Goal: Task Accomplishment & Management: Manage account settings

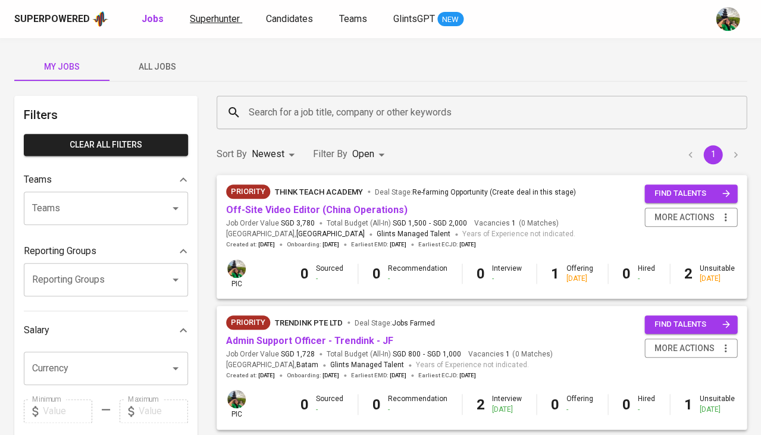
click at [222, 20] on span "Superhunter" at bounding box center [215, 18] width 50 height 11
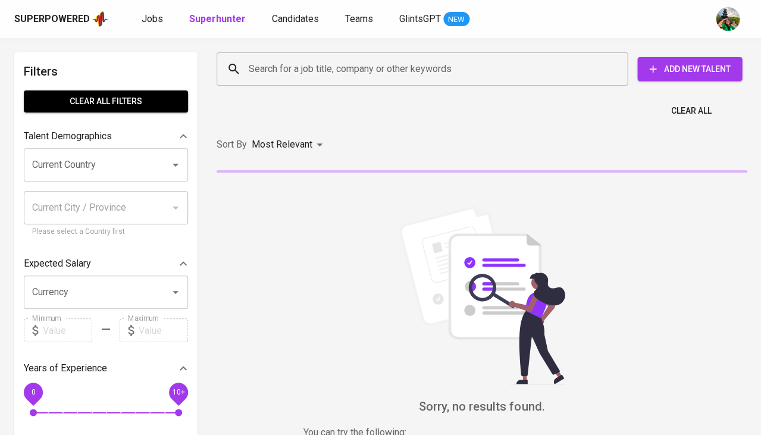
click at [278, 70] on input "Search for a job title, company or other keywords" at bounding box center [425, 69] width 359 height 23
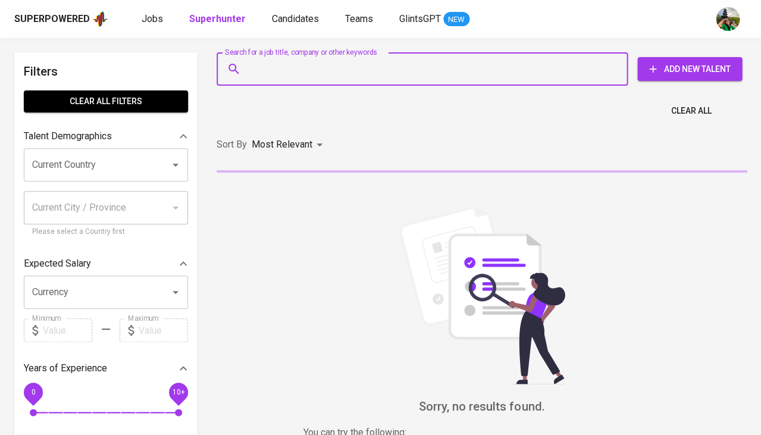
paste input "samuelsiregar@hotmail.com"
type input "samuelsiregar@hotmail.com"
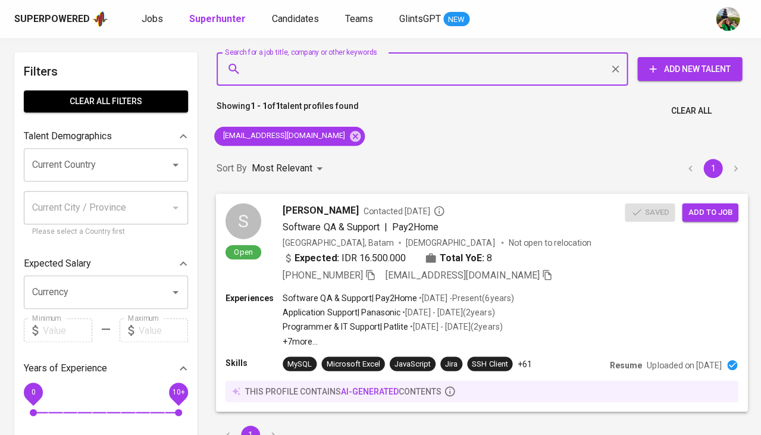
click at [296, 206] on span "Samuel Siregar" at bounding box center [321, 210] width 76 height 14
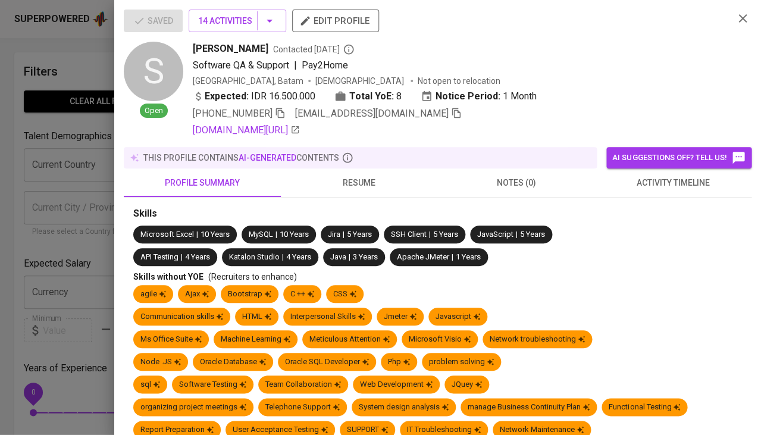
click at [656, 182] on span "activity timeline" at bounding box center [673, 183] width 143 height 15
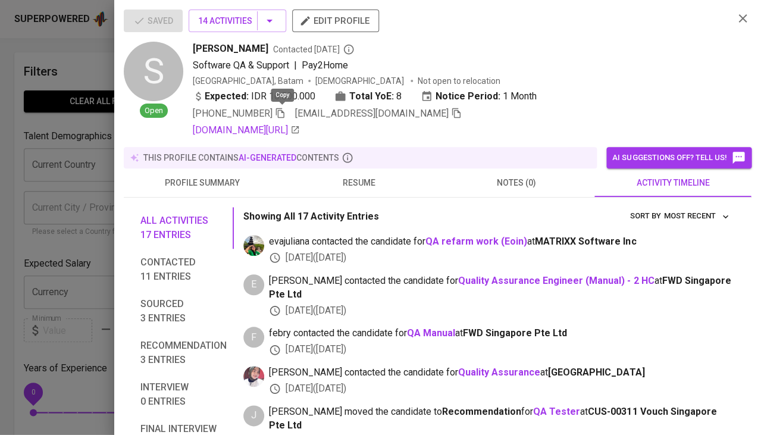
click at [281, 111] on icon "button" at bounding box center [280, 113] width 11 height 11
click at [451, 109] on icon "button" at bounding box center [456, 113] width 11 height 11
click at [98, 222] on div at bounding box center [380, 217] width 761 height 435
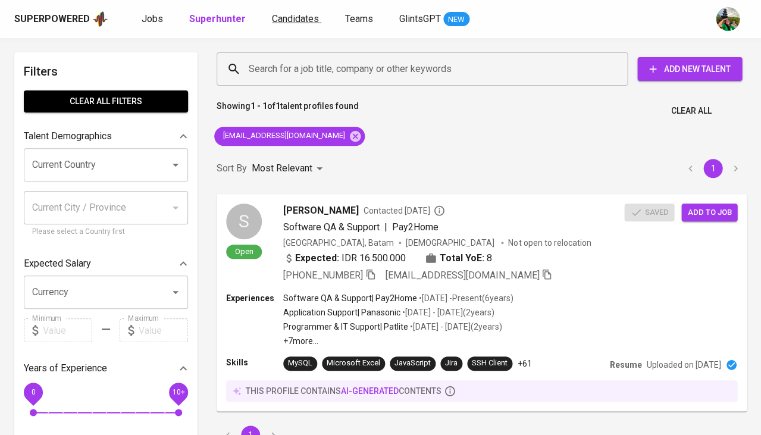
click at [284, 14] on span "Candidates" at bounding box center [295, 18] width 47 height 11
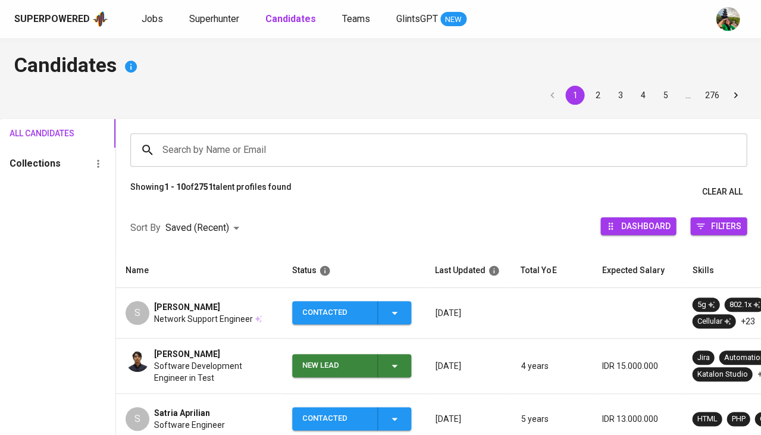
click at [279, 142] on input "Search by Name or Email" at bounding box center [441, 150] width 564 height 23
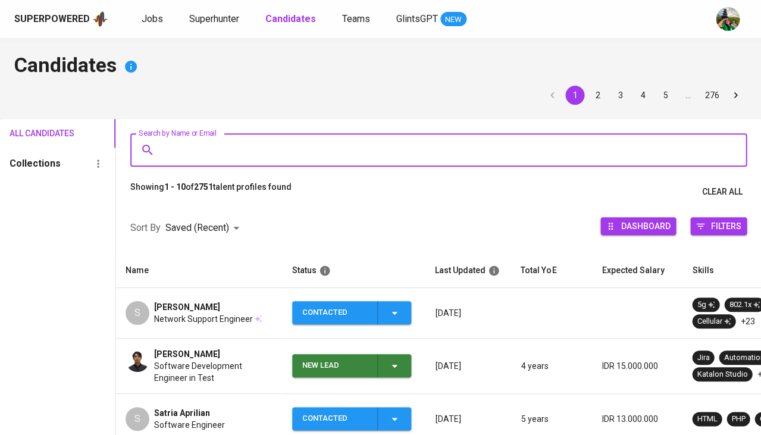
paste input "samuelsiregar@hotmail.com"
type input "samuelsiregar@hotmail.com"
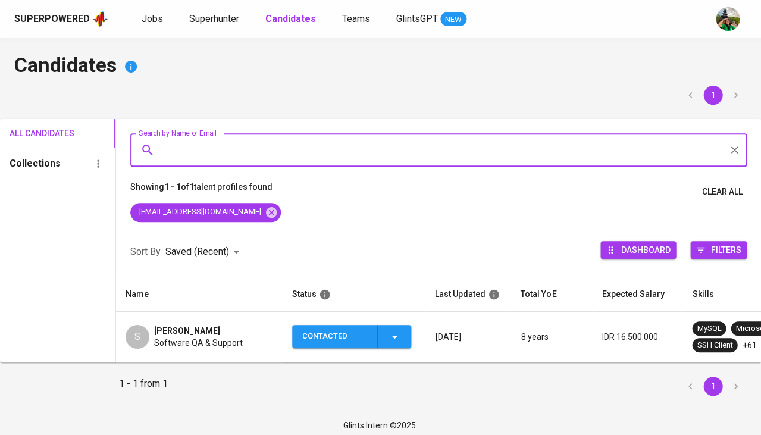
click at [387, 333] on div "Contacted" at bounding box center [351, 336] width 99 height 23
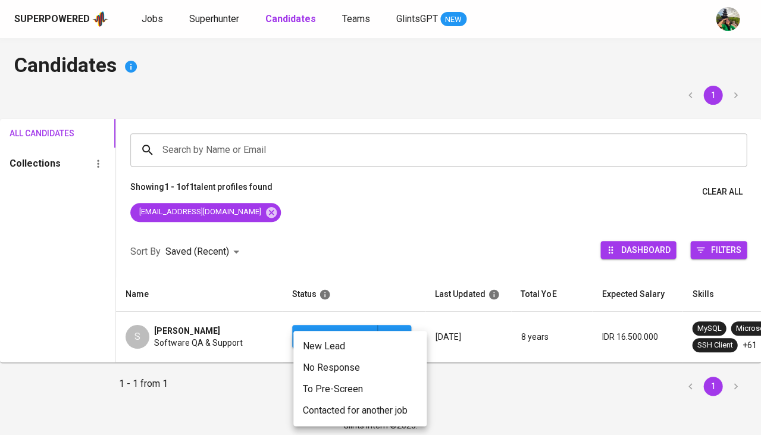
click at [333, 404] on li "Contacted for another job" at bounding box center [359, 410] width 133 height 21
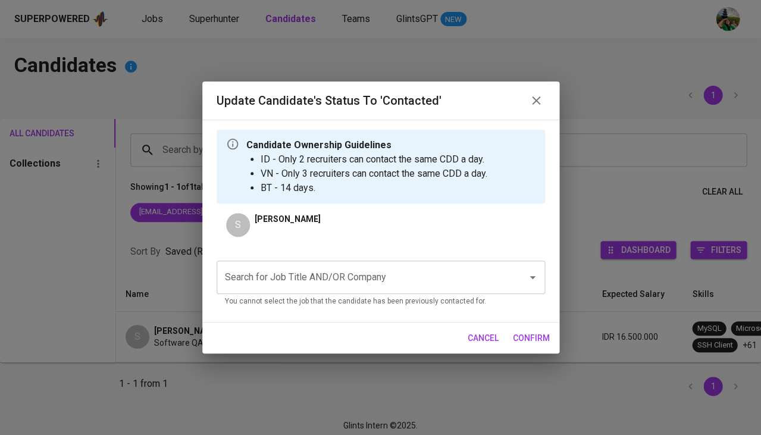
click at [340, 287] on input "Search for Job Title AND/OR Company" at bounding box center [364, 277] width 284 height 23
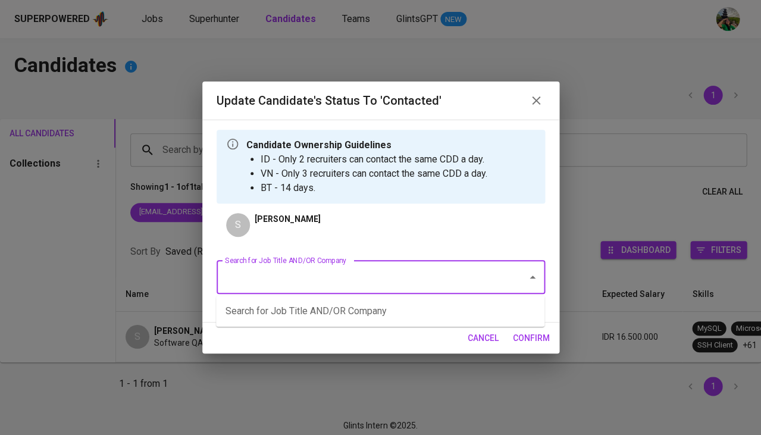
type input "a"
type input "national"
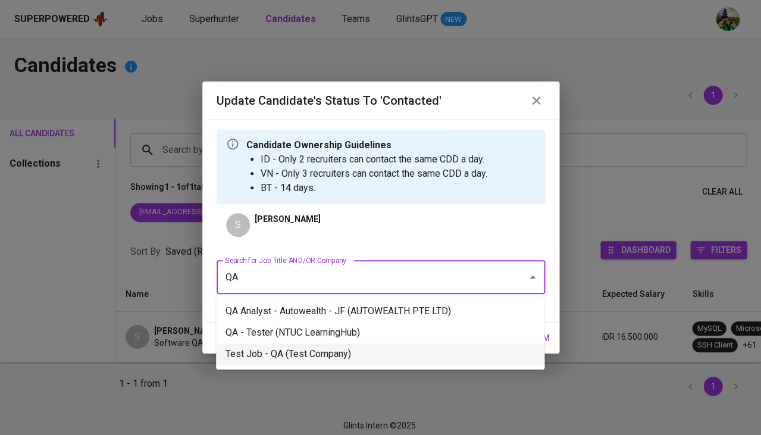
click at [325, 353] on li "Test Job - QA (Test Company)" at bounding box center [380, 353] width 328 height 21
type input "QA"
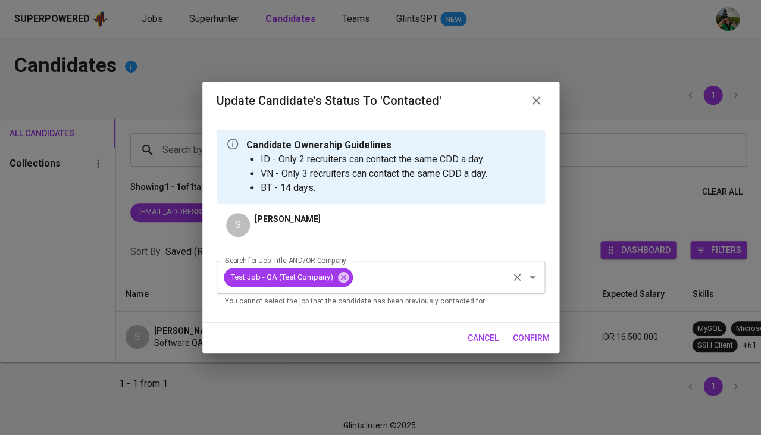
click at [436, 272] on input "Search for Job Title AND/OR Company" at bounding box center [431, 277] width 152 height 23
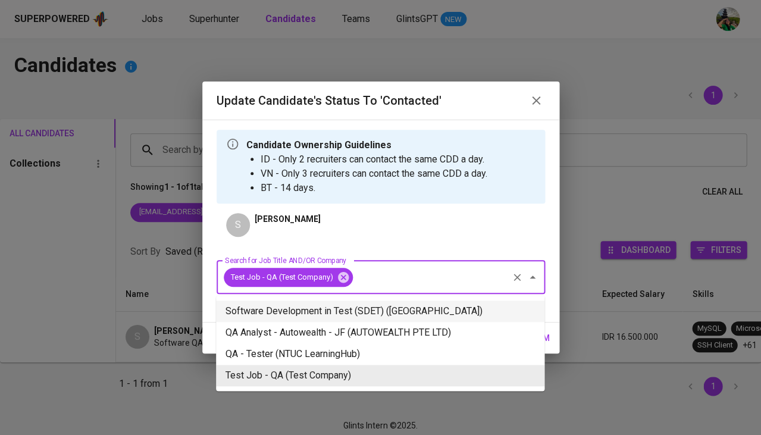
click at [371, 309] on li "Software Development in Test (SDET) (National University of Singapore)" at bounding box center [380, 310] width 328 height 21
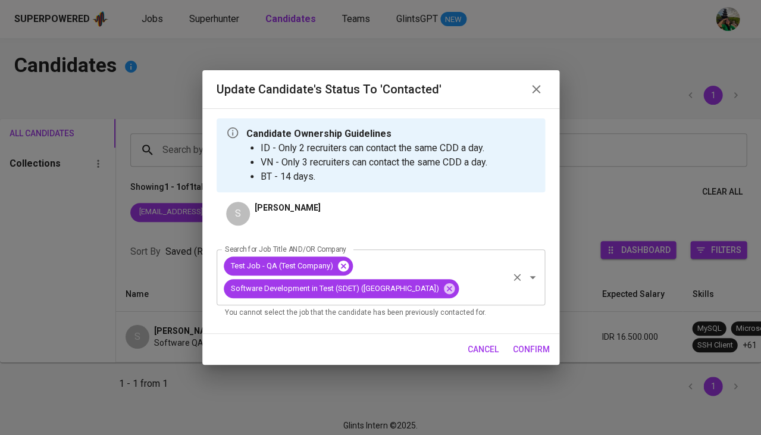
click at [345, 261] on icon at bounding box center [342, 266] width 11 height 11
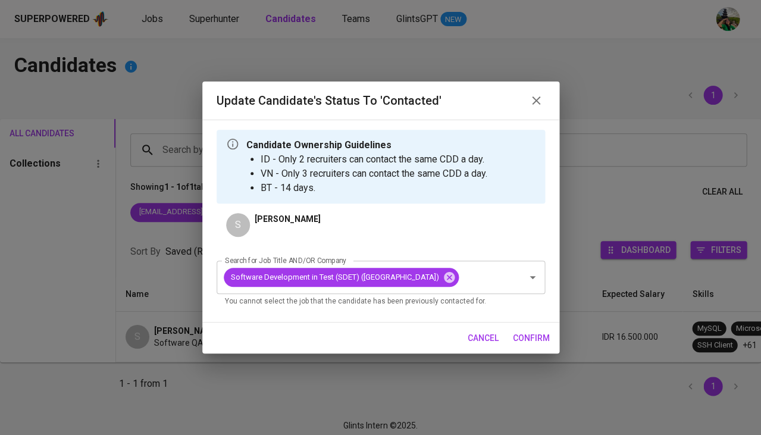
click at [532, 346] on span "confirm" at bounding box center [531, 338] width 37 height 15
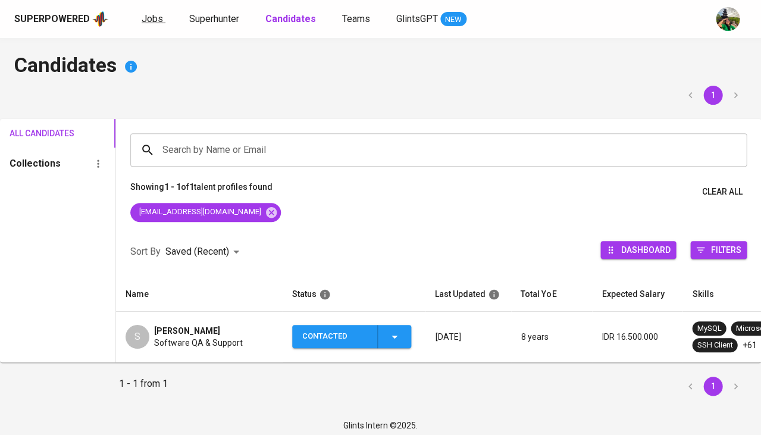
click at [149, 24] on link "Jobs" at bounding box center [154, 19] width 24 height 15
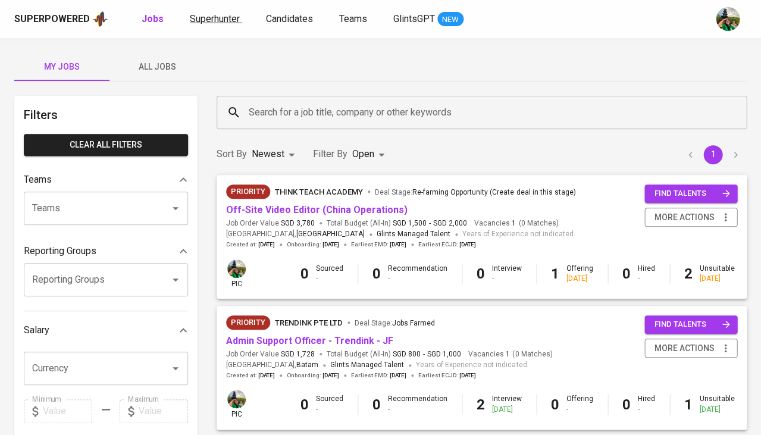
click at [223, 16] on span "Superhunter" at bounding box center [215, 18] width 50 height 11
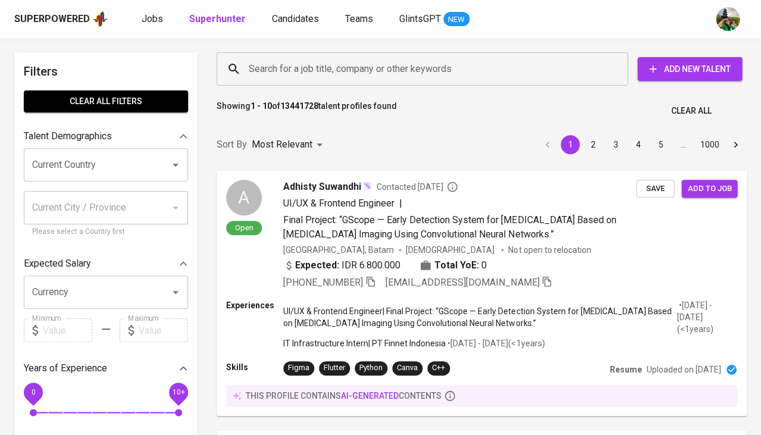
click at [152, 8] on div "Superpowered Jobs Superhunter Candidates Teams GlintsGPT NEW" at bounding box center [380, 19] width 761 height 38
click at [151, 14] on span "Jobs" at bounding box center [152, 18] width 21 height 11
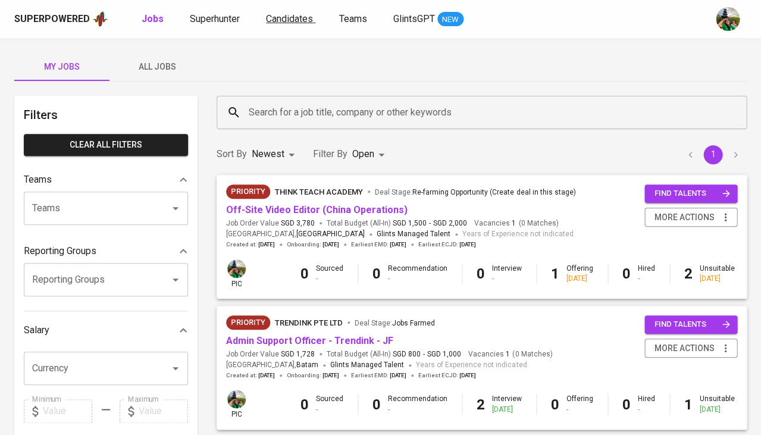
click at [277, 24] on link "Candidates" at bounding box center [290, 19] width 49 height 15
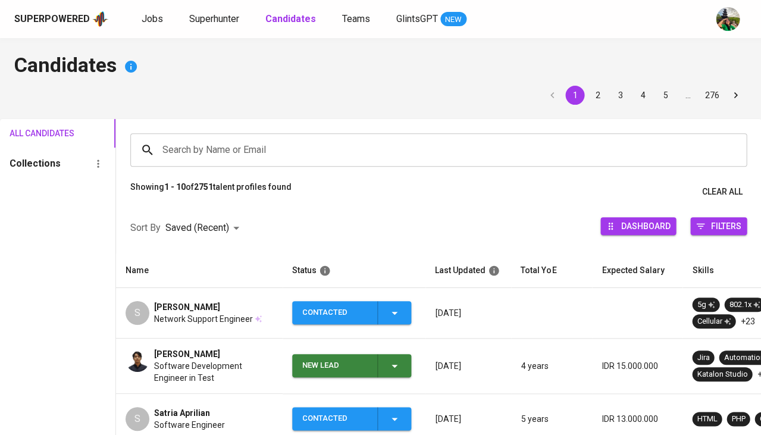
click at [208, 148] on input "Search by Name or Email" at bounding box center [441, 150] width 564 height 23
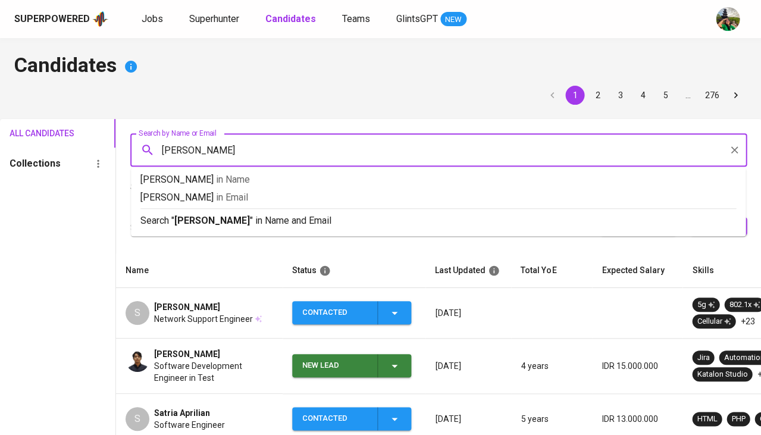
type input "ahmad nabil"
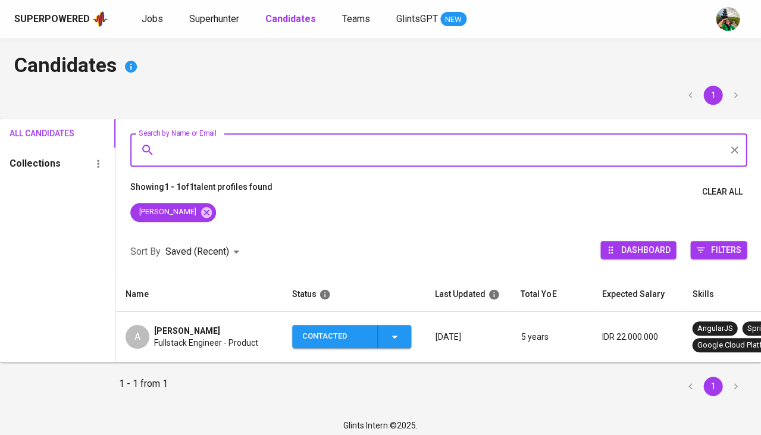
click at [178, 334] on span "Ahmad Nabil" at bounding box center [187, 331] width 66 height 12
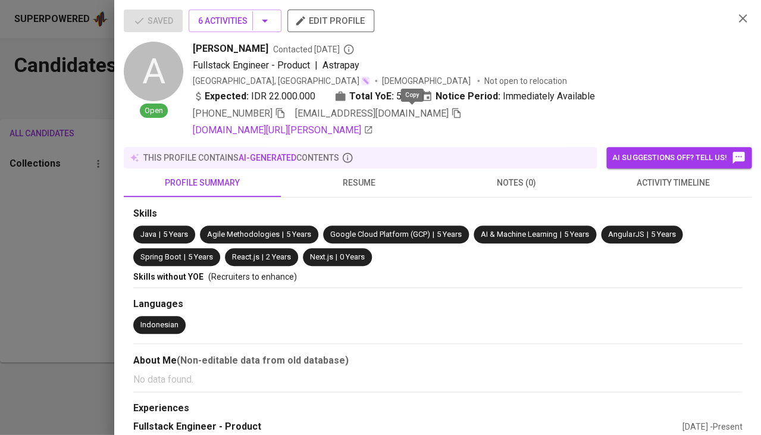
click at [451, 115] on icon "button" at bounding box center [456, 113] width 11 height 11
click at [76, 283] on div at bounding box center [380, 217] width 761 height 435
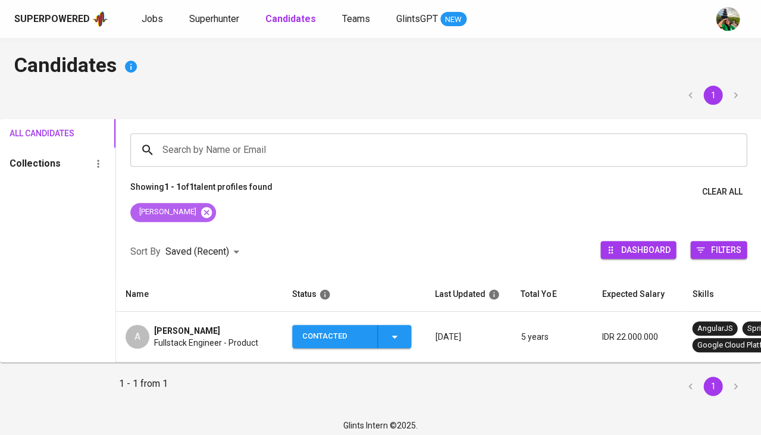
click at [201, 209] on icon at bounding box center [206, 211] width 11 height 11
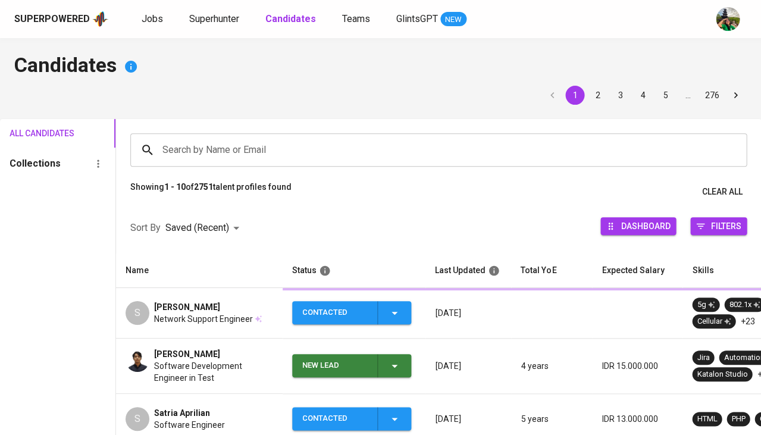
click at [218, 144] on input "Search by Name or Email" at bounding box center [441, 150] width 564 height 23
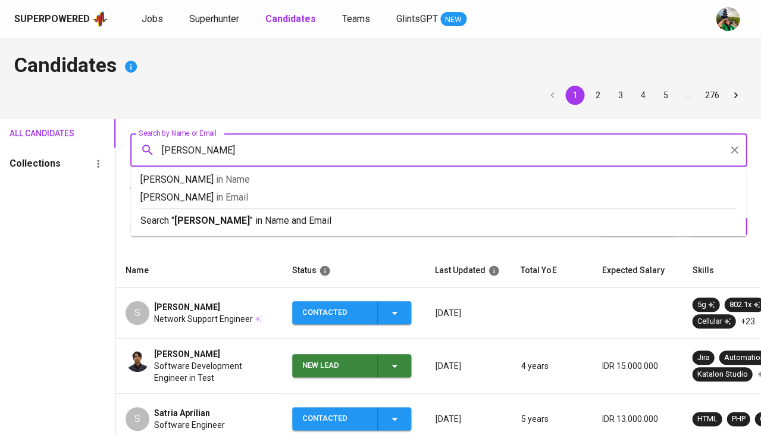
type input "Alfi"
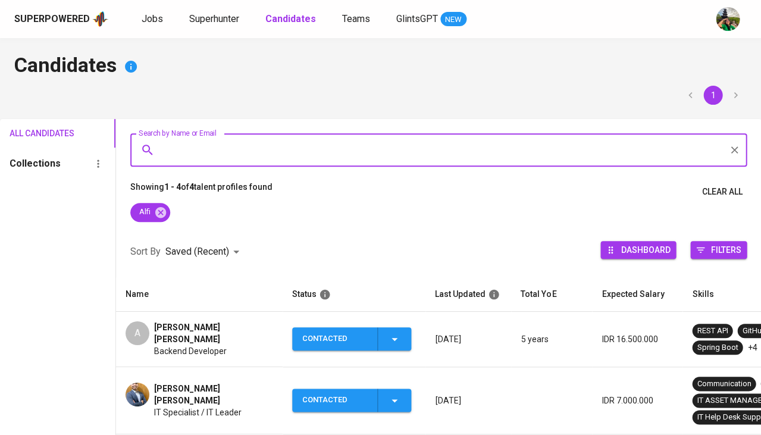
click at [186, 324] on span "Alfi Alhuzwiri Syam" at bounding box center [213, 333] width 119 height 24
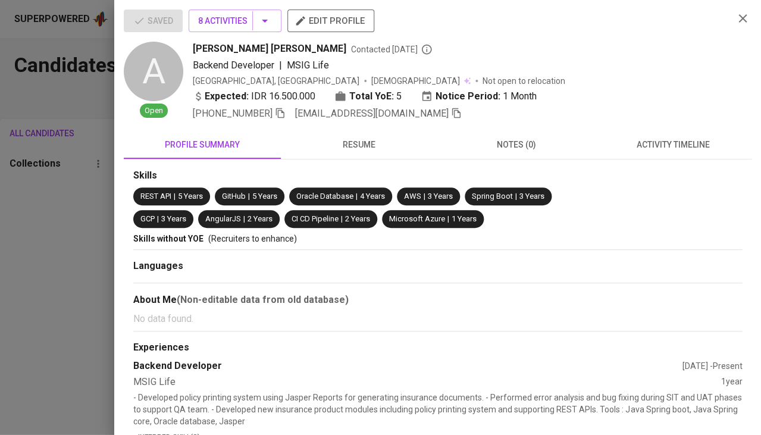
click at [451, 112] on icon "button" at bounding box center [456, 113] width 11 height 11
click at [672, 146] on span "activity timeline" at bounding box center [673, 144] width 143 height 15
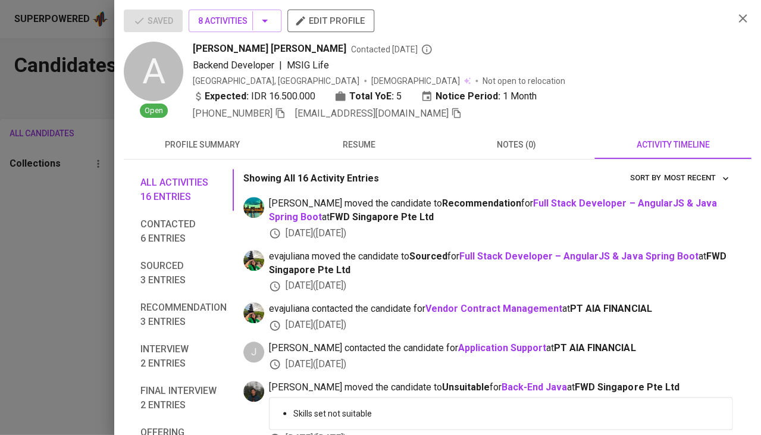
click at [0, 250] on div at bounding box center [380, 217] width 761 height 435
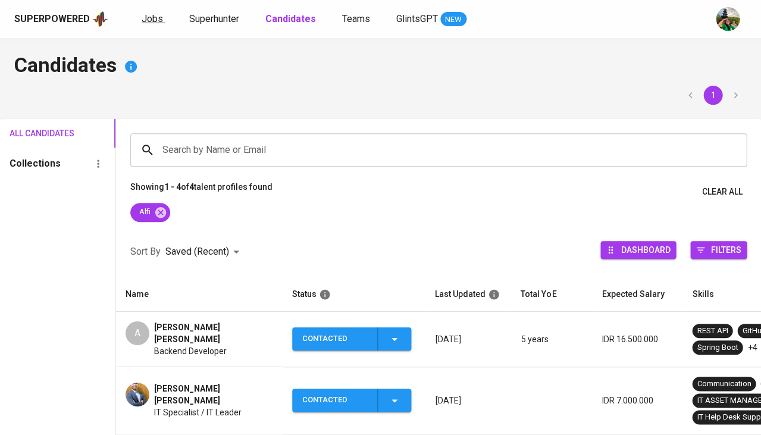
click at [149, 16] on span "Jobs" at bounding box center [152, 18] width 21 height 11
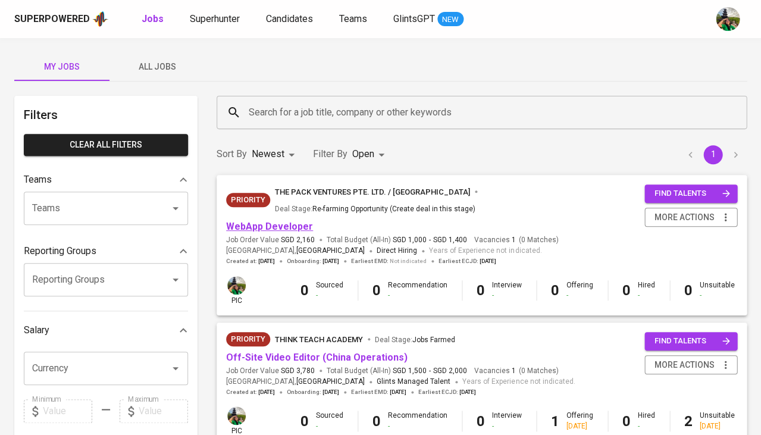
click at [271, 221] on link "WebApp Developer" at bounding box center [269, 226] width 87 height 11
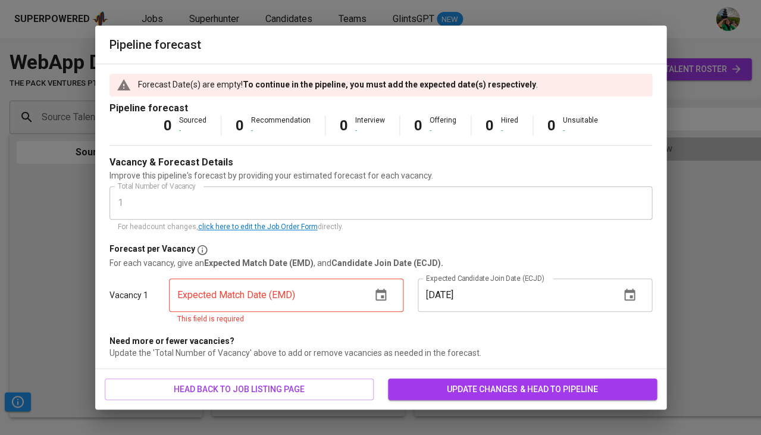
click at [384, 302] on button "button" at bounding box center [381, 295] width 29 height 29
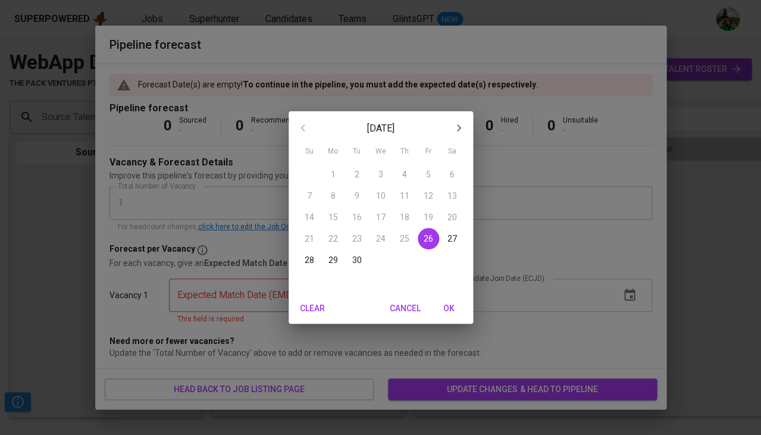
click at [358, 261] on p "30" at bounding box center [357, 260] width 10 height 12
type input "09/30/2025"
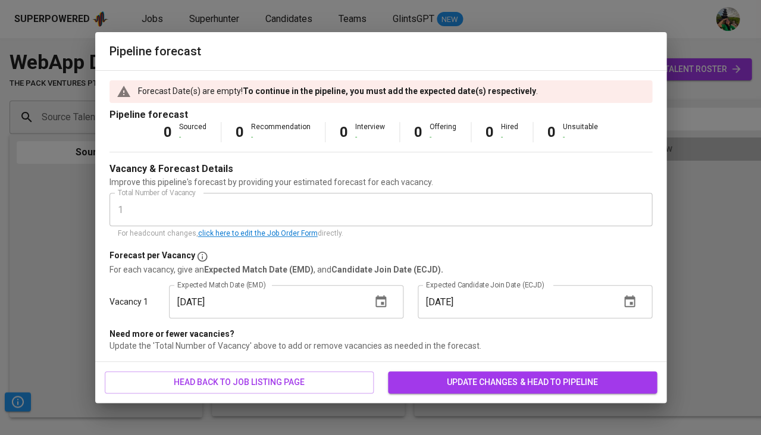
click at [494, 390] on button "update changes & head to pipeline" at bounding box center [522, 382] width 269 height 22
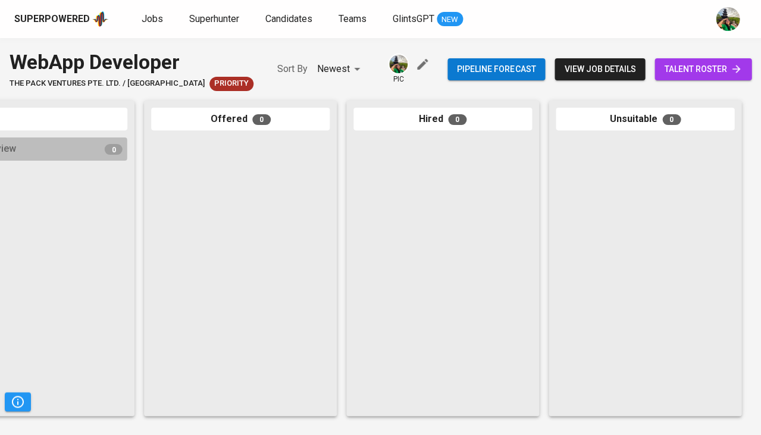
scroll to position [0, 656]
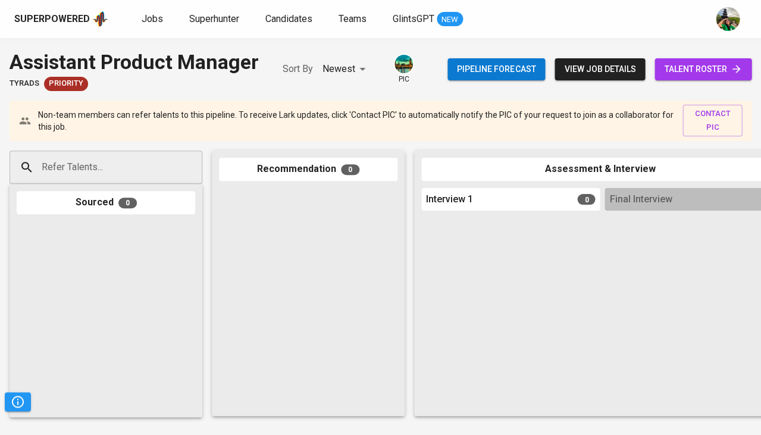
click at [171, 171] on div "Refer Talents..." at bounding box center [106, 167] width 193 height 33
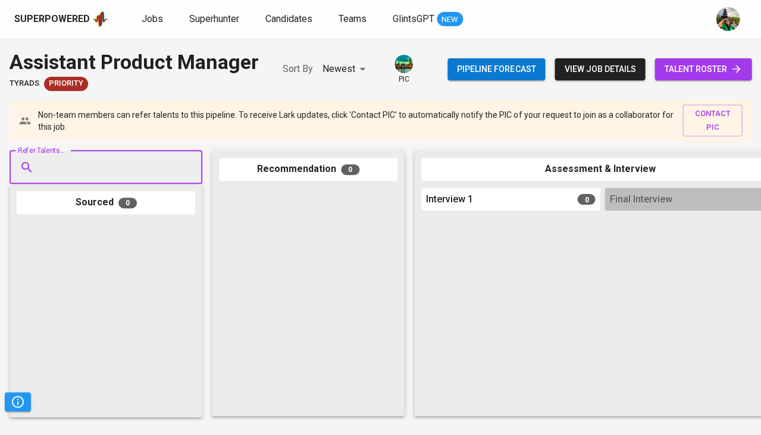
paste input "subagyaandiya@gmail.com"
type input "subagyaandiya@gmail.com"
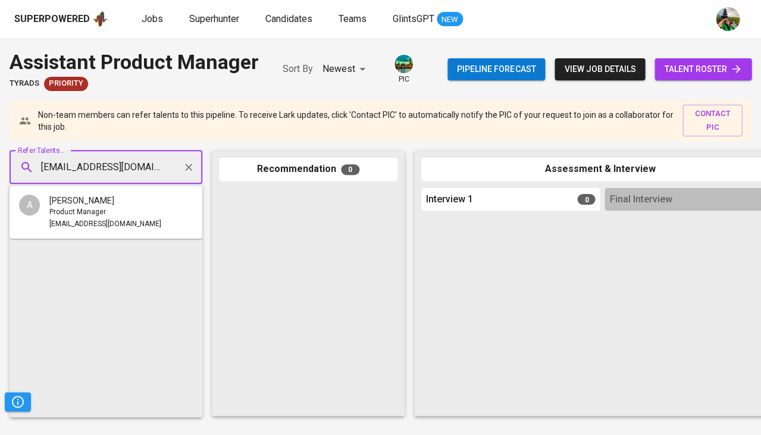
click at [132, 209] on div "Product Manager" at bounding box center [105, 212] width 112 height 12
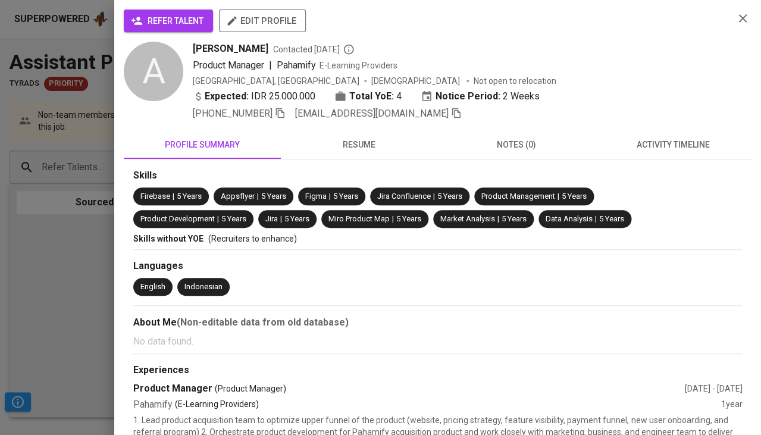
click at [189, 28] on button "refer talent" at bounding box center [168, 21] width 89 height 23
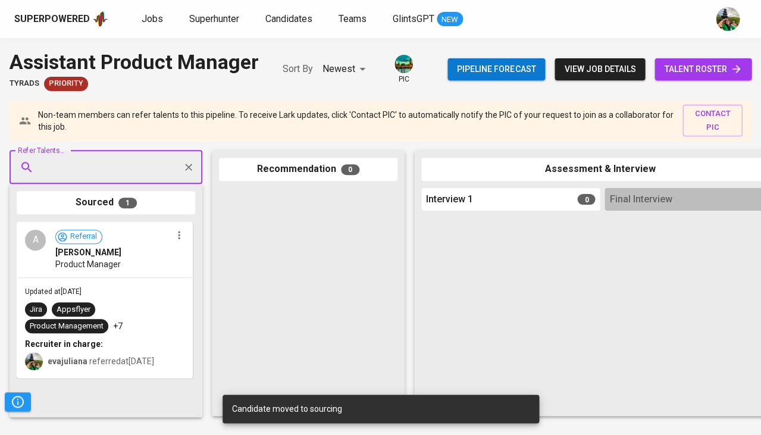
paste input "mtrinurp@gmail.com"
type input "[EMAIL_ADDRESS][DOMAIN_NAME]"
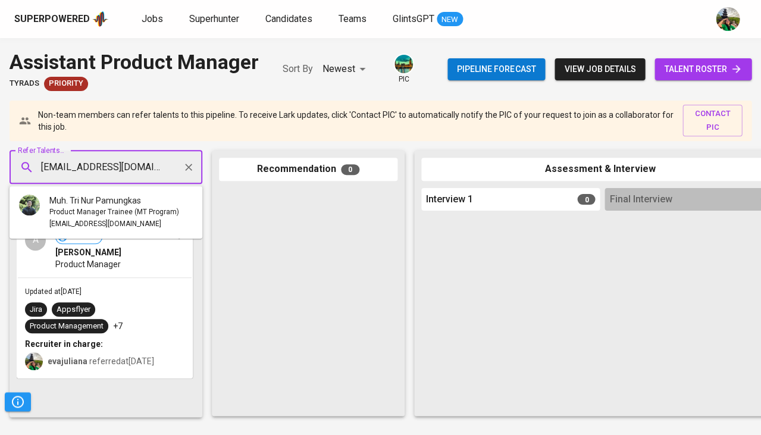
click at [82, 204] on span "Muh. Tri Nur Pamungkas" at bounding box center [95, 201] width 92 height 12
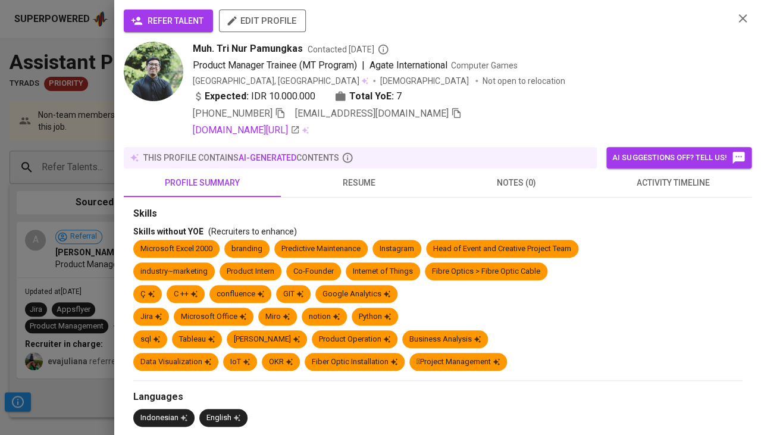
click at [173, 26] on span "refer talent" at bounding box center [168, 21] width 70 height 15
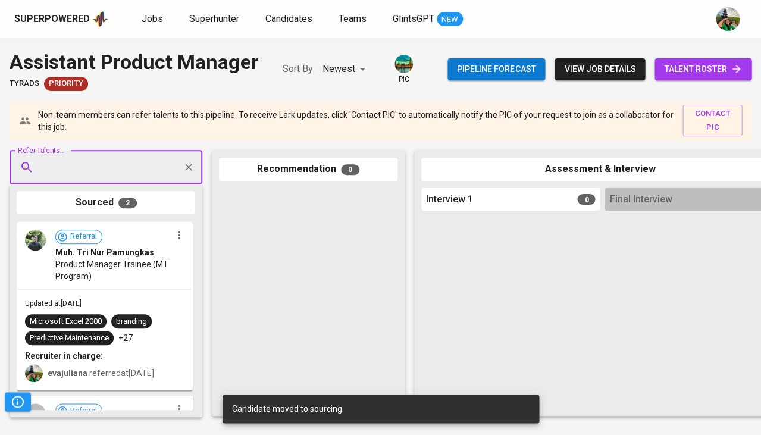
paste input "[EMAIL_ADDRESS][DOMAIN_NAME]"
type input "[EMAIL_ADDRESS][DOMAIN_NAME]"
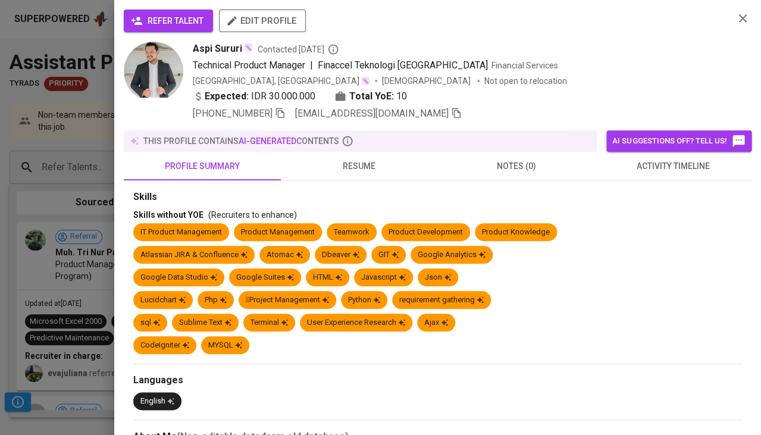
click at [198, 17] on span "refer talent" at bounding box center [168, 21] width 70 height 15
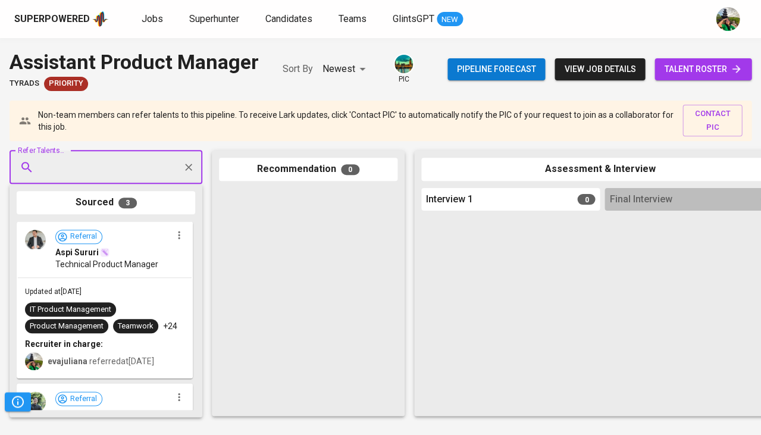
paste input "[EMAIL_ADDRESS][DOMAIN_NAME]"
type input "[EMAIL_ADDRESS][DOMAIN_NAME]"
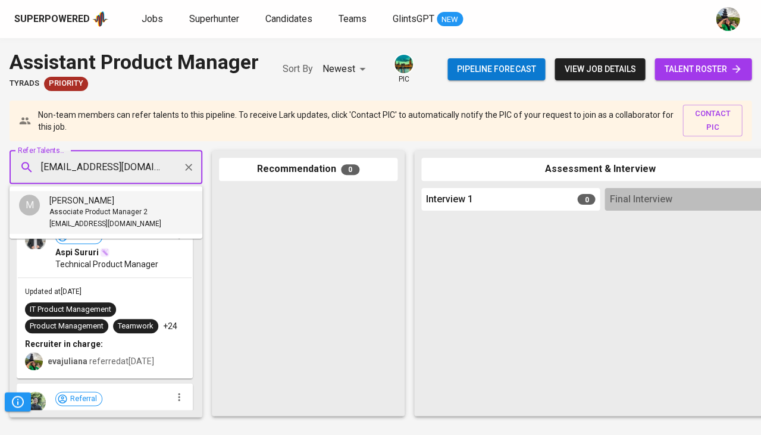
click at [82, 193] on li "M Muhammad Haidar Rochim Associate Product Manager 2 haidarochim@gmail.com" at bounding box center [106, 212] width 193 height 43
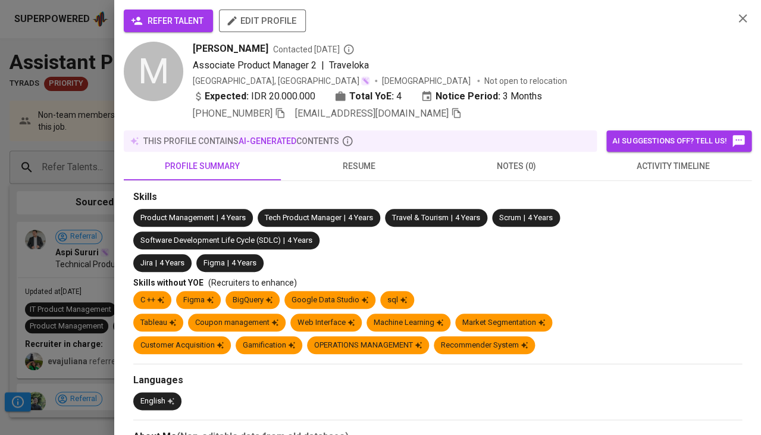
click at [181, 26] on span "refer talent" at bounding box center [168, 21] width 70 height 15
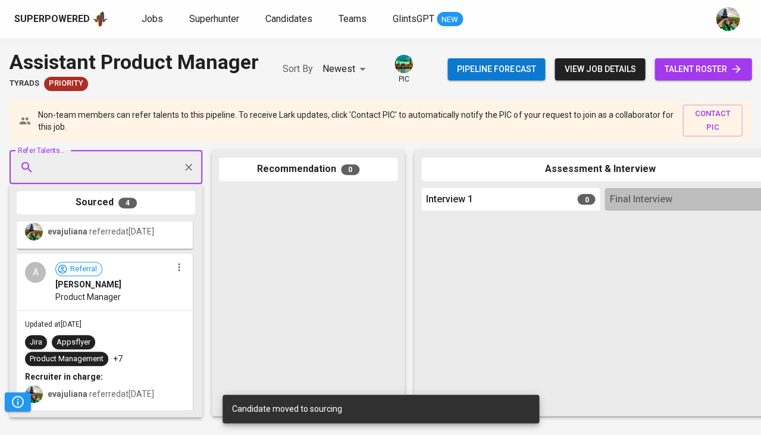
scroll to position [454, 0]
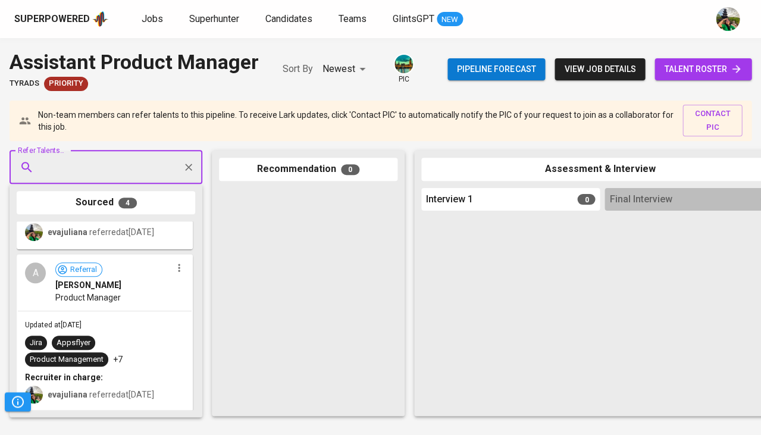
paste input "[EMAIL_ADDRESS][DOMAIN_NAME]"
type input "[EMAIL_ADDRESS][DOMAIN_NAME]"
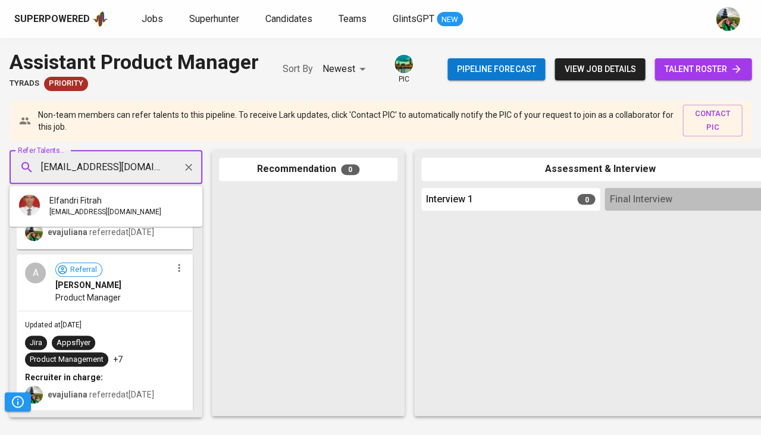
click at [128, 198] on div "Elfandri Fitrah" at bounding box center [105, 201] width 112 height 12
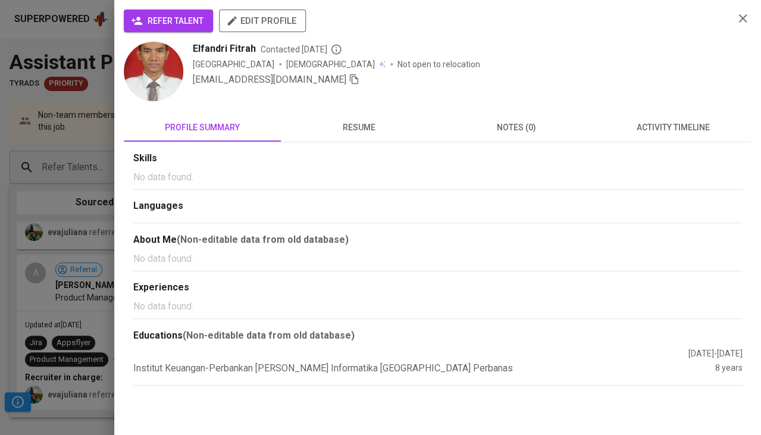
click at [169, 26] on span "refer talent" at bounding box center [168, 21] width 70 height 15
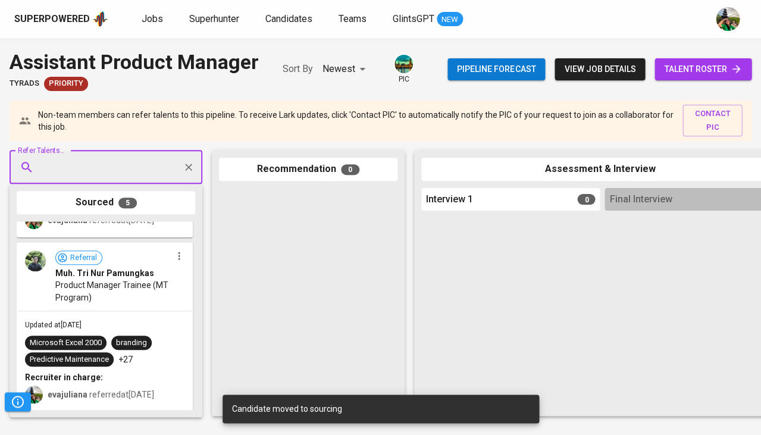
paste input "adrian.irvananto@outlook.com"
type input "adrian.irvananto@outlook.com"
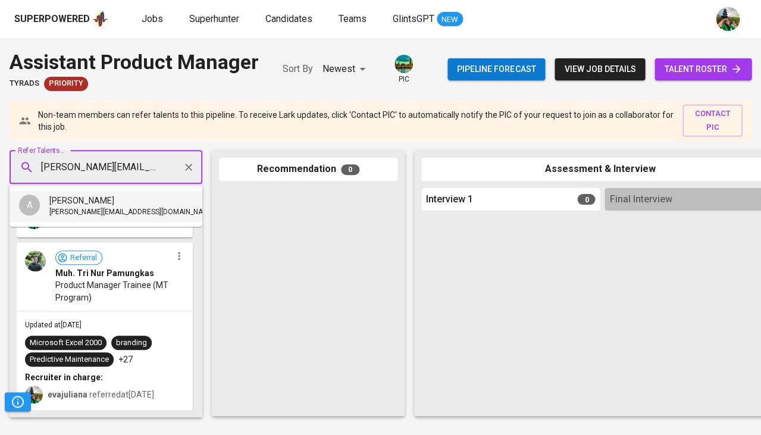
click at [103, 210] on span "adrian.irvananto@outlook.com" at bounding box center [131, 212] width 165 height 12
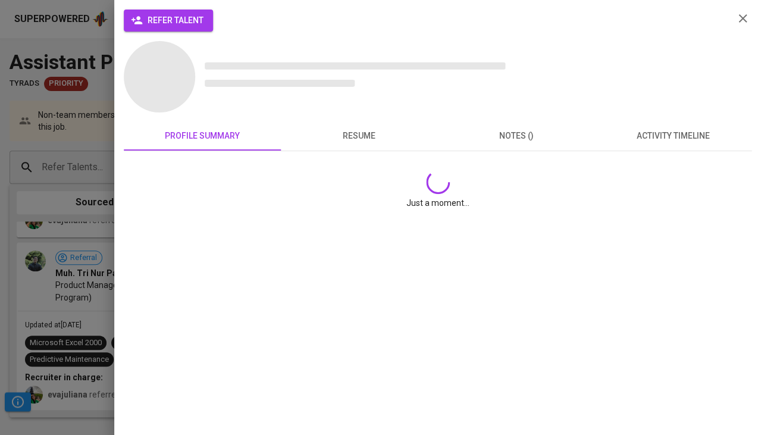
click at [168, 14] on span "refer talent" at bounding box center [168, 20] width 70 height 15
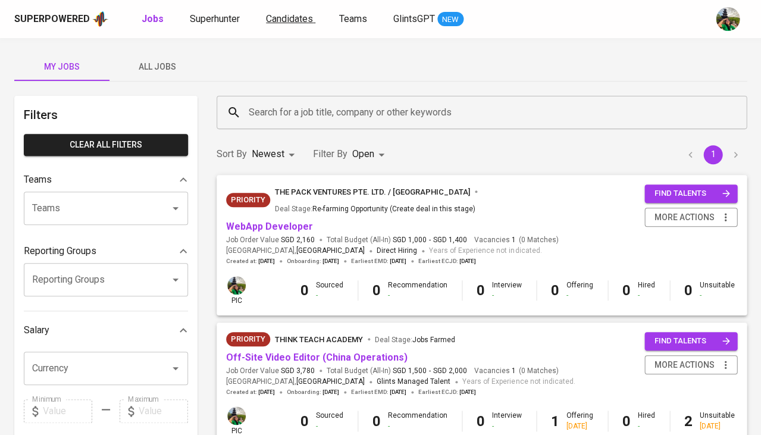
click at [300, 15] on span "Candidates" at bounding box center [289, 18] width 47 height 11
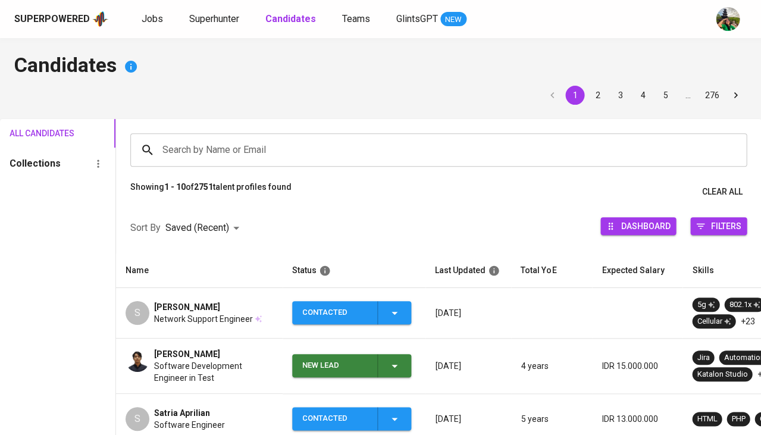
click at [293, 149] on input "Search by Name or Email" at bounding box center [441, 150] width 564 height 23
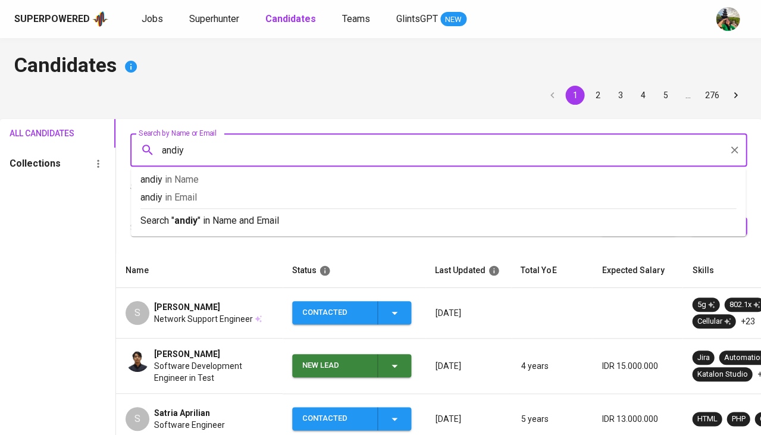
type input "andiya"
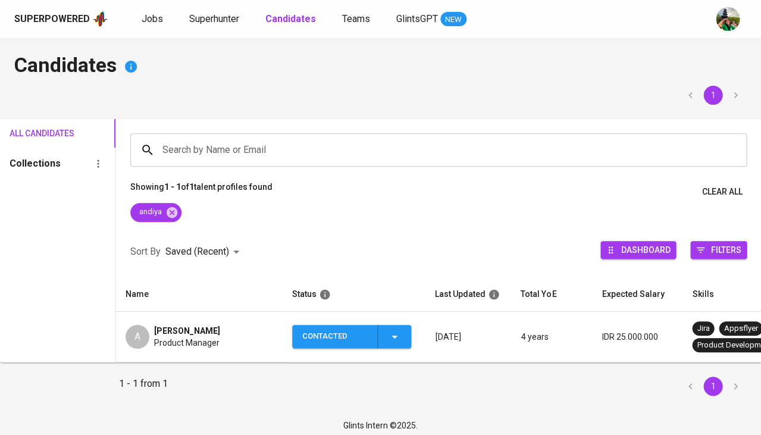
click at [180, 331] on span "[PERSON_NAME]" at bounding box center [187, 331] width 66 height 12
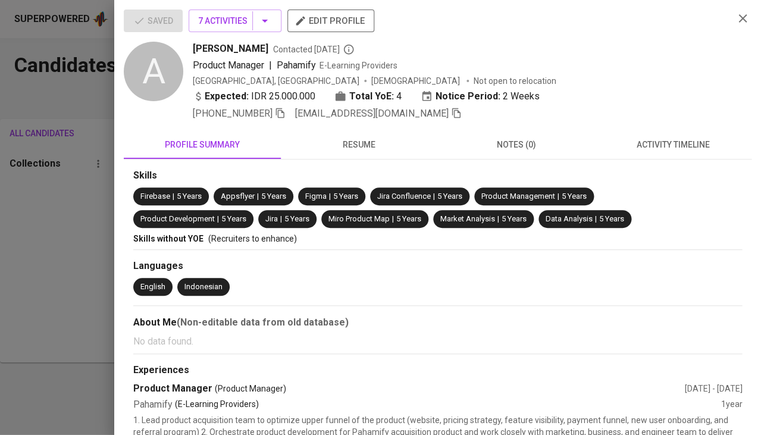
click at [451, 109] on icon "button" at bounding box center [456, 113] width 11 height 11
click at [91, 221] on div at bounding box center [380, 217] width 761 height 435
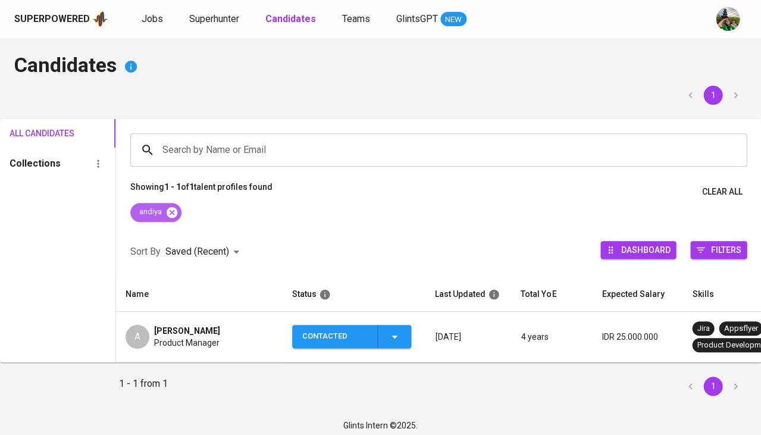
click at [175, 210] on icon at bounding box center [172, 211] width 11 height 11
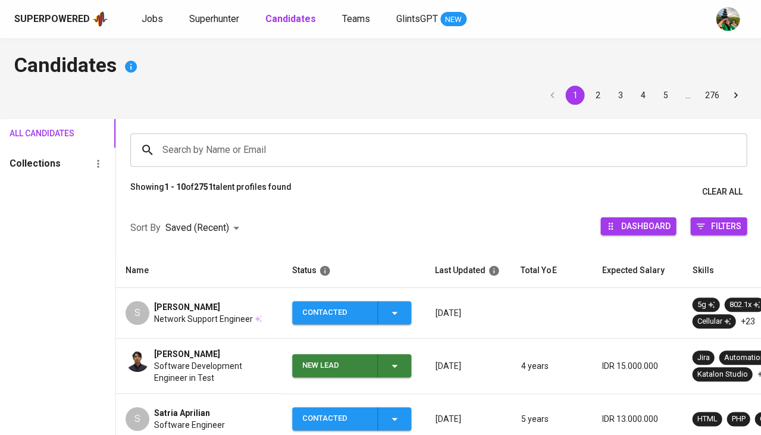
click at [218, 149] on input "Search by Name or Email" at bounding box center [441, 150] width 564 height 23
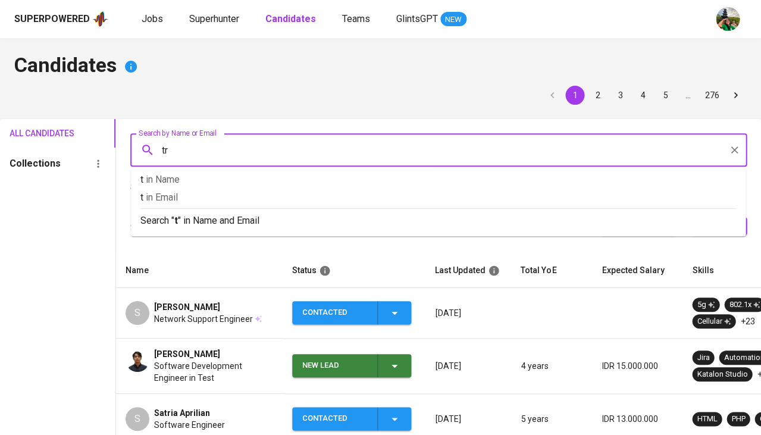
type input "tri"
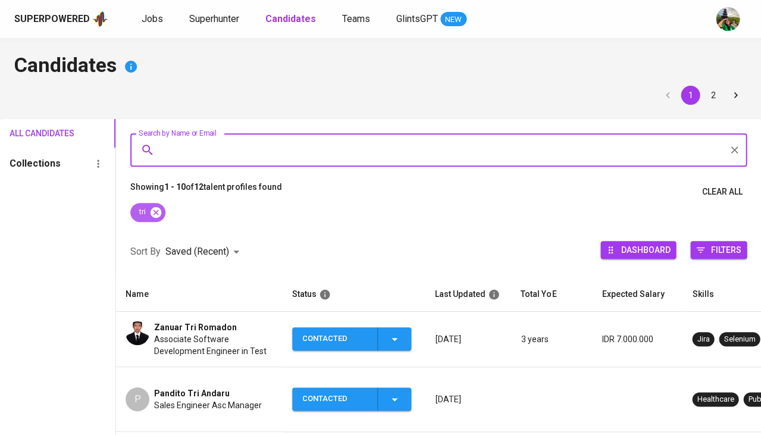
click at [160, 206] on icon at bounding box center [155, 212] width 13 height 13
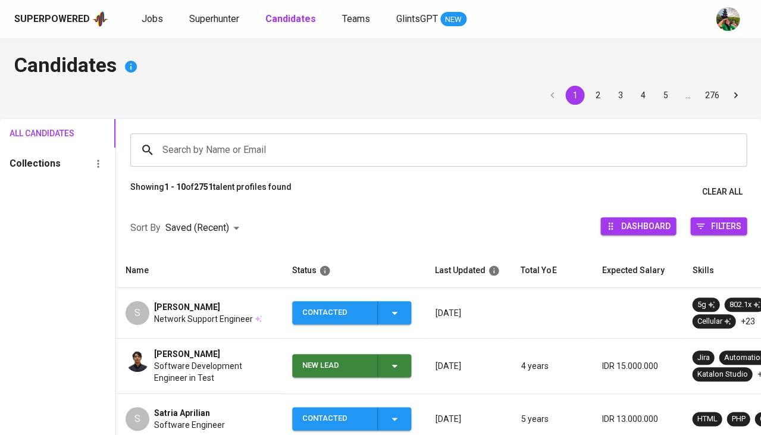
click at [183, 148] on input "Search by Name or Email" at bounding box center [441, 150] width 564 height 23
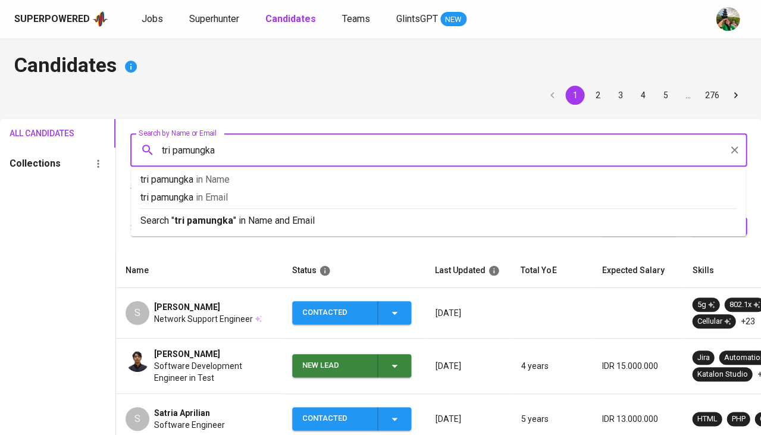
type input "tri pamungkas"
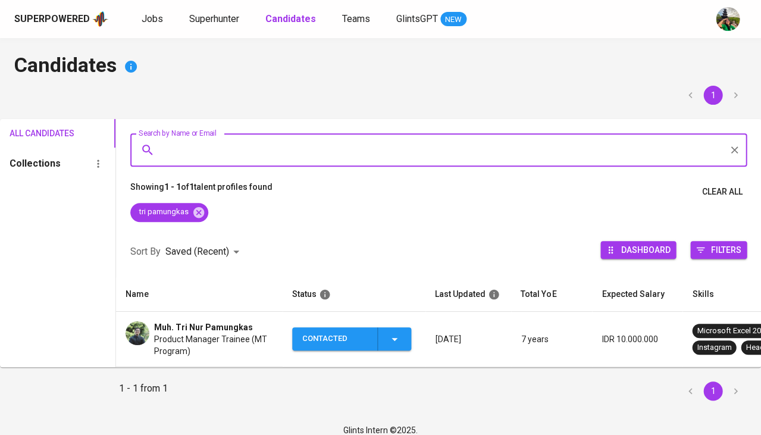
click at [164, 345] on span "Product Manager Trainee (MT Program)" at bounding box center [213, 345] width 119 height 24
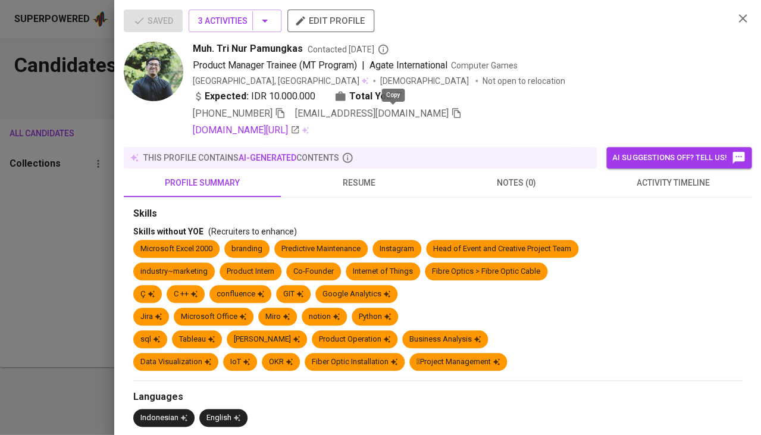
click at [451, 114] on icon "button" at bounding box center [456, 113] width 11 height 11
click at [90, 212] on div at bounding box center [380, 217] width 761 height 435
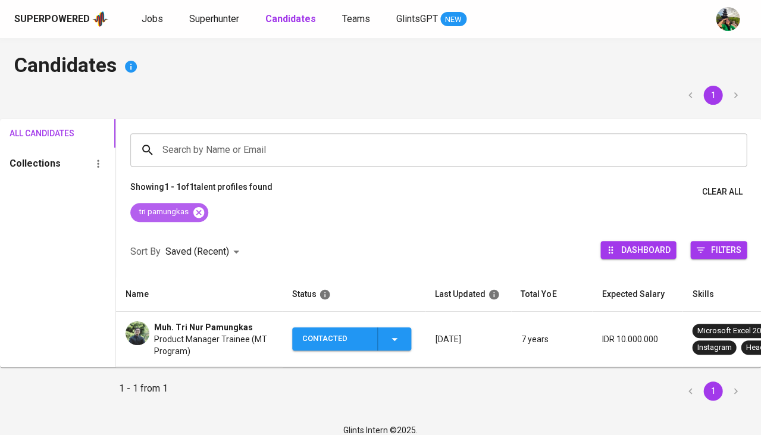
click at [202, 206] on icon at bounding box center [198, 211] width 11 height 11
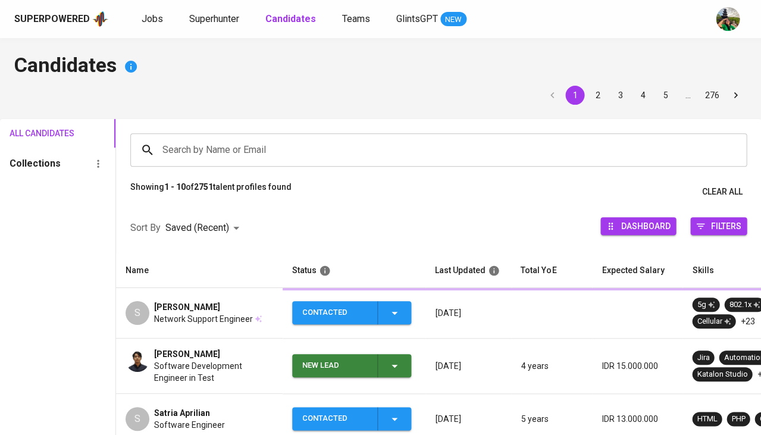
click at [223, 155] on input "Search by Name or Email" at bounding box center [441, 150] width 564 height 23
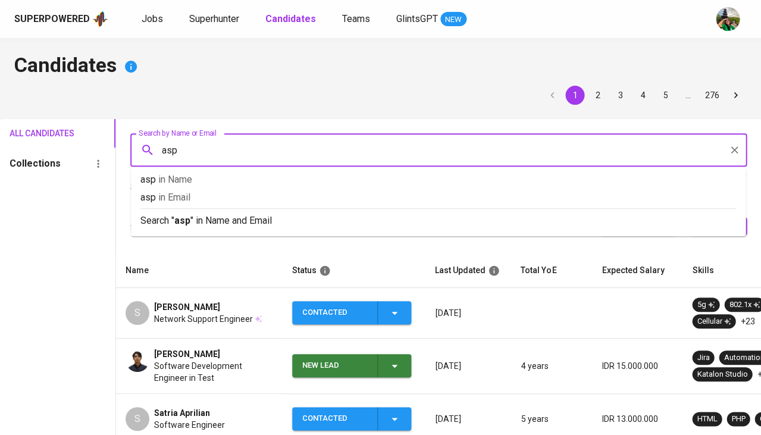
type input "aspi"
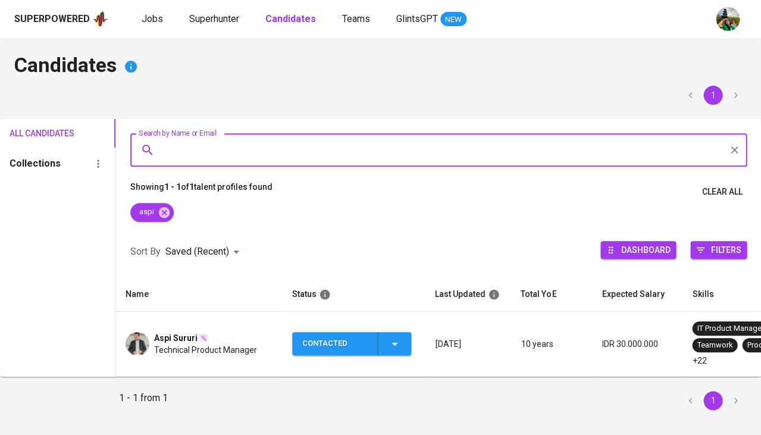
click at [192, 341] on span "Aspi Sururi" at bounding box center [175, 338] width 43 height 12
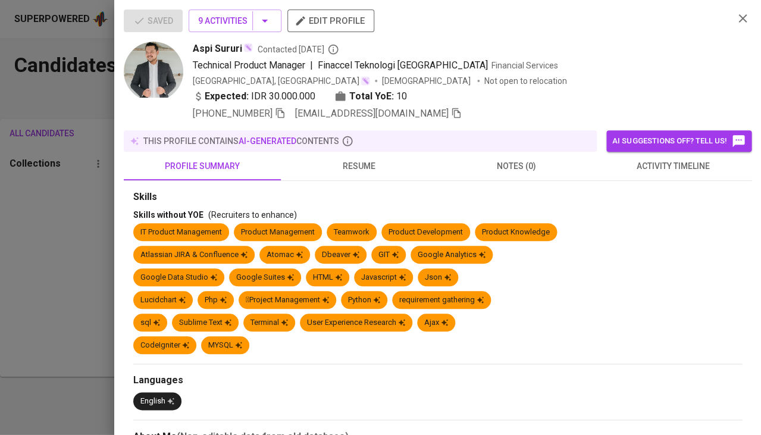
click at [420, 111] on div "[PHONE_NUMBER] [EMAIL_ADDRESS][DOMAIN_NAME]" at bounding box center [458, 114] width 531 height 14
click at [451, 112] on icon "button" at bounding box center [456, 113] width 11 height 11
click at [62, 228] on div at bounding box center [380, 217] width 761 height 435
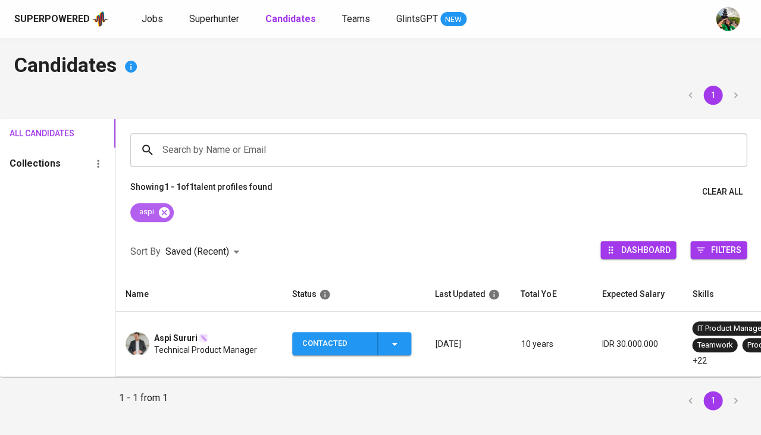
click at [167, 210] on icon at bounding box center [164, 211] width 11 height 11
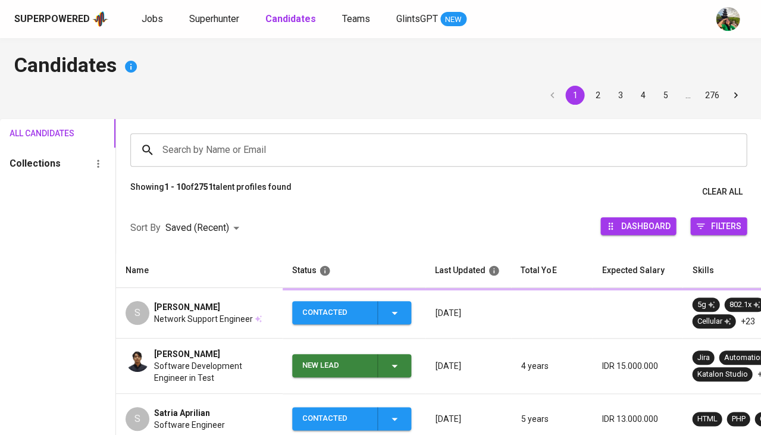
click at [199, 146] on input "Search by Name or Email" at bounding box center [441, 150] width 564 height 23
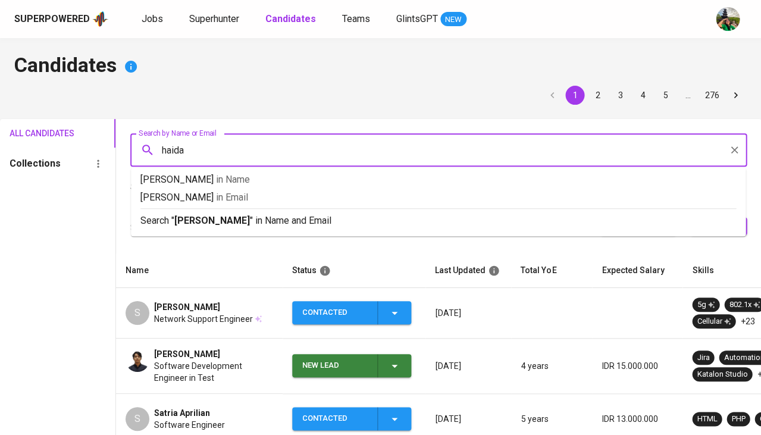
type input "haidar"
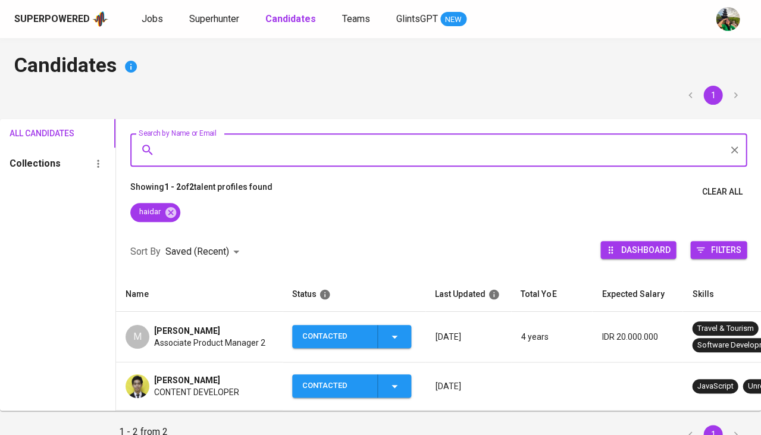
click at [192, 340] on span "Associate Product Manager 2" at bounding box center [209, 343] width 111 height 12
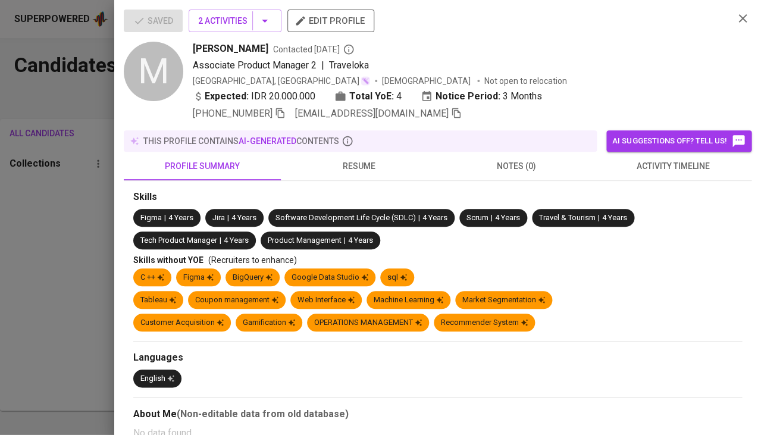
click at [451, 111] on icon "button" at bounding box center [456, 113] width 11 height 11
click at [86, 263] on div at bounding box center [380, 217] width 761 height 435
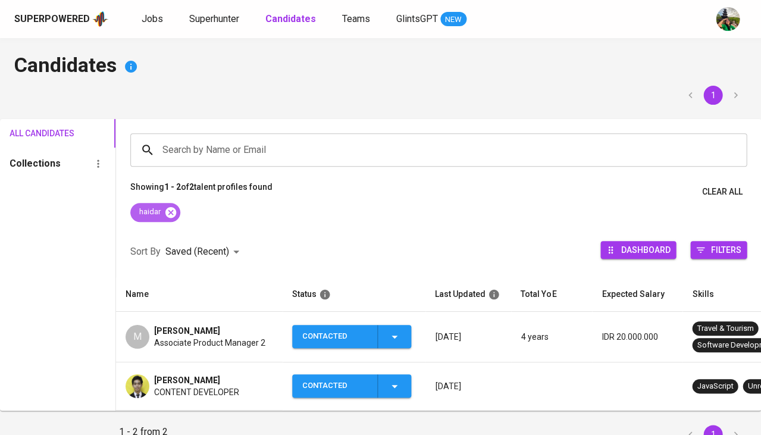
click at [173, 212] on icon at bounding box center [170, 212] width 13 height 13
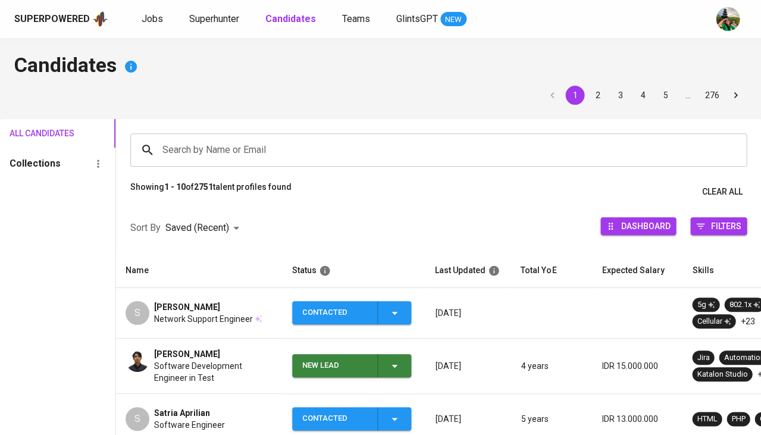
click at [212, 155] on input "Search by Name or Email" at bounding box center [441, 150] width 564 height 23
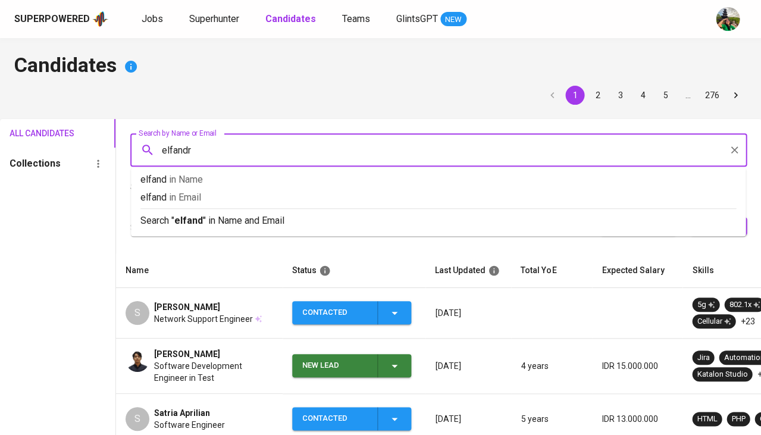
type input "elfandri"
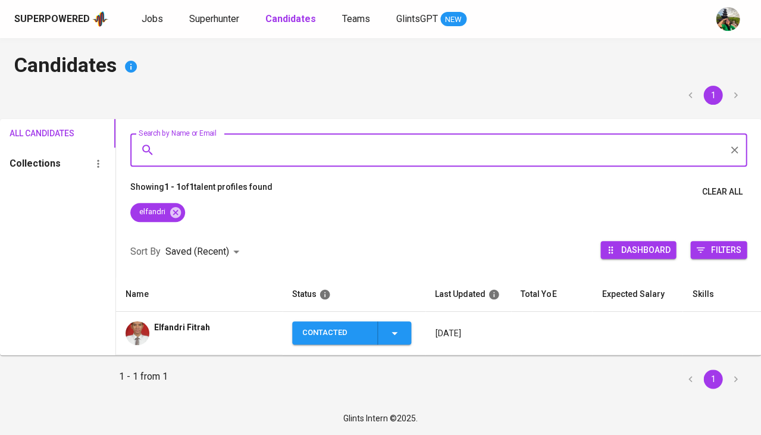
click at [173, 327] on span "Elfandri Fitrah" at bounding box center [182, 327] width 56 height 12
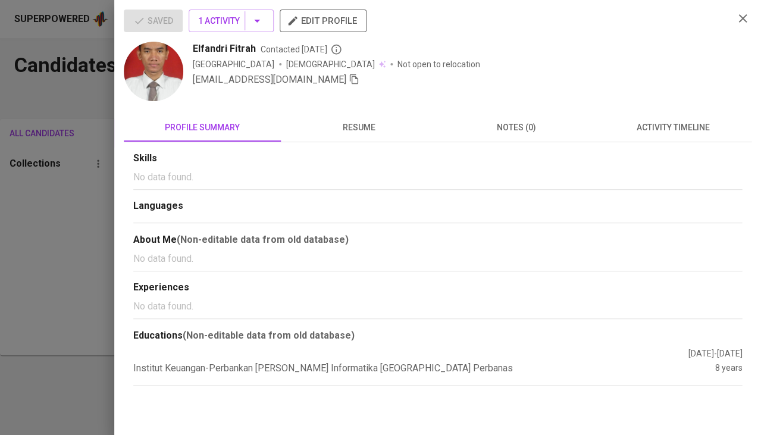
click at [350, 79] on icon "button" at bounding box center [354, 79] width 8 height 10
click at [75, 314] on div at bounding box center [380, 217] width 761 height 435
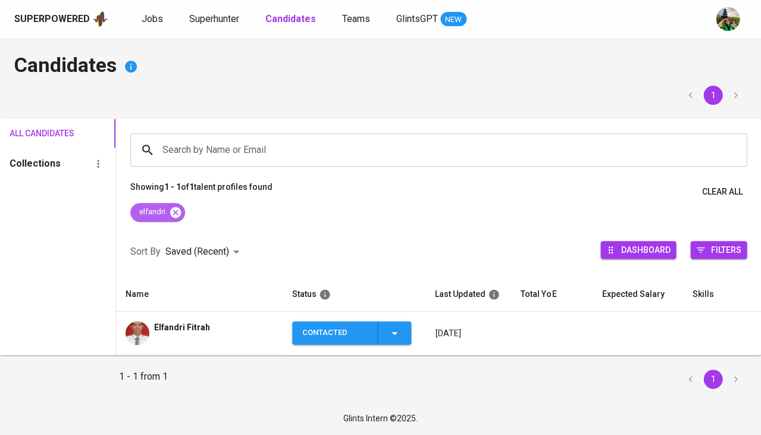
click at [176, 214] on icon at bounding box center [175, 211] width 11 height 11
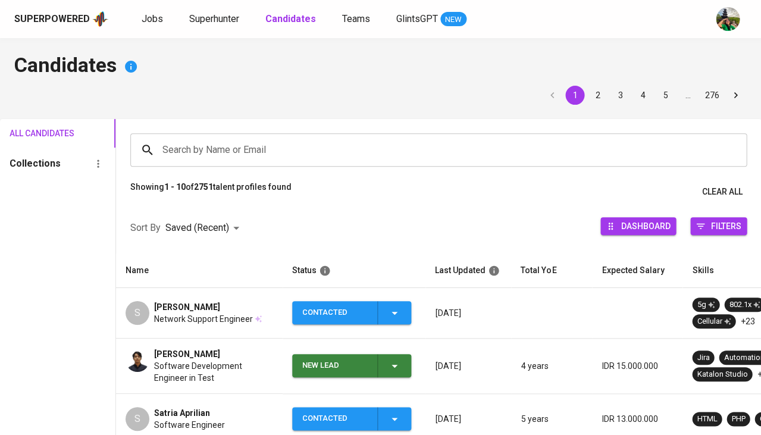
click at [206, 149] on input "Search by Name or Email" at bounding box center [441, 150] width 564 height 23
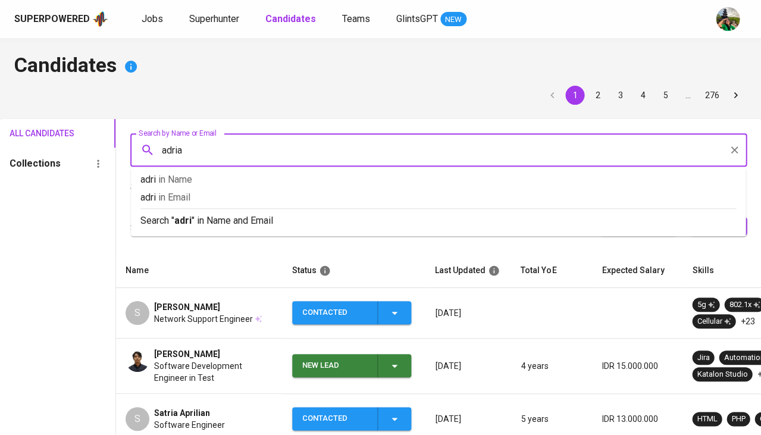
type input "[PERSON_NAME]"
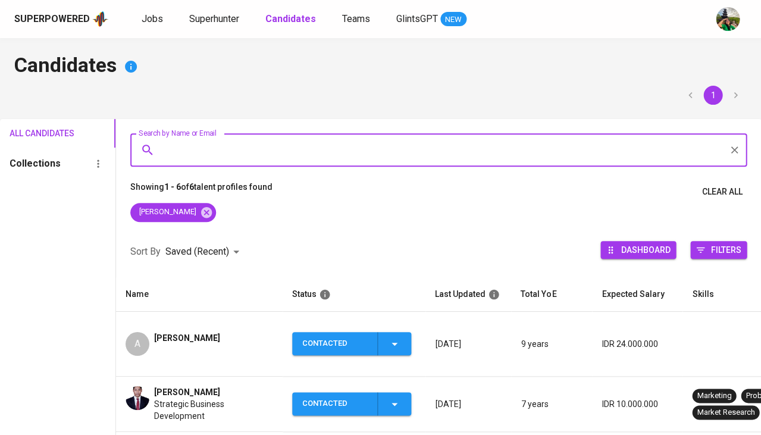
click at [183, 321] on td "A [PERSON_NAME]" at bounding box center [199, 344] width 167 height 65
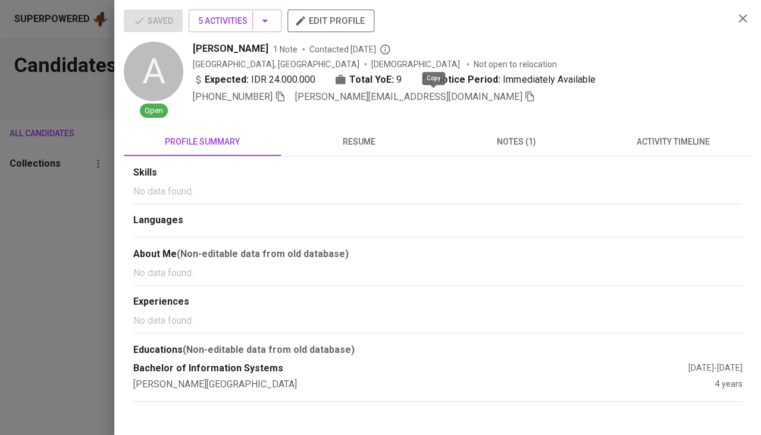
click at [524, 91] on icon "button" at bounding box center [529, 96] width 11 height 11
